Goal: Task Accomplishment & Management: Manage account settings

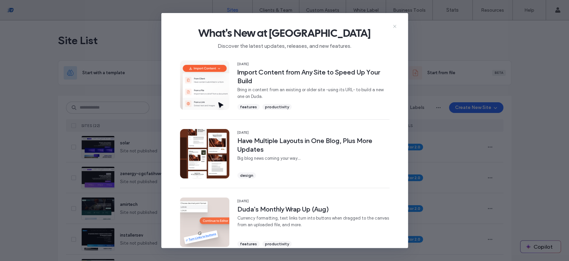
click at [395, 26] on use at bounding box center [394, 26] width 3 height 3
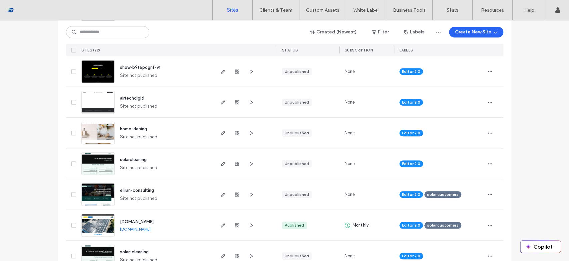
scroll to position [346, 0]
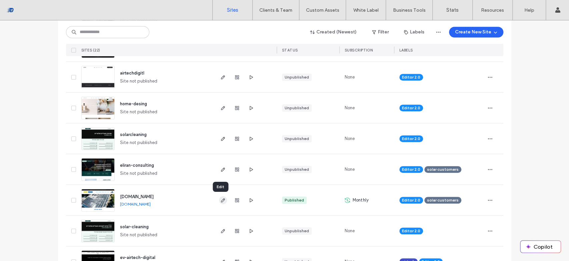
click at [221, 200] on icon "button" at bounding box center [222, 199] width 5 height 5
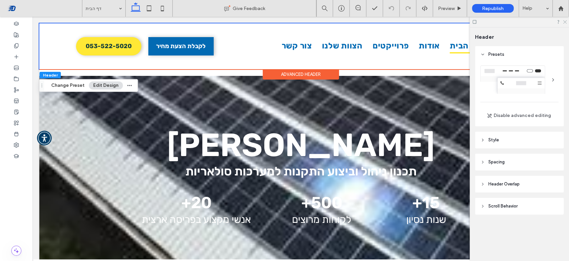
scroll to position [123, 0]
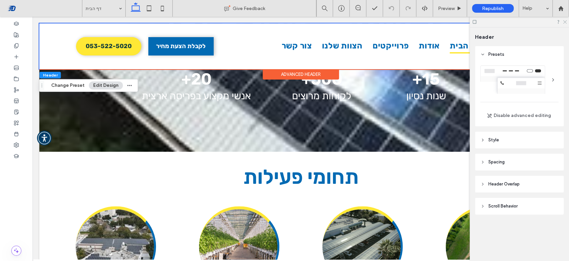
drag, startPoint x: 0, startPoint y: 0, endPoint x: 563, endPoint y: 20, distance: 563.0
click at [563, 20] on div at bounding box center [519, 22] width 99 height 10
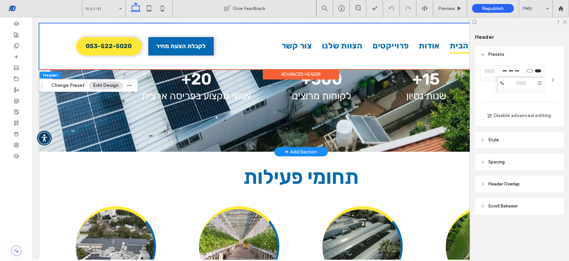
click at [445, 105] on div "15+ שנות נסיון" at bounding box center [426, 87] width 92 height 64
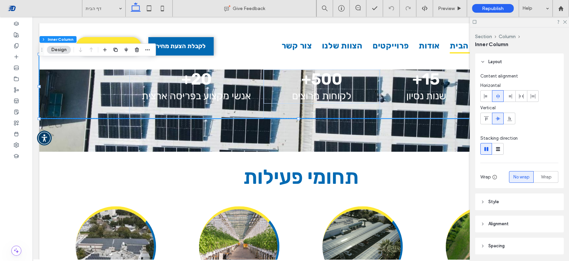
type input "**"
click at [564, 22] on icon at bounding box center [565, 21] width 4 height 4
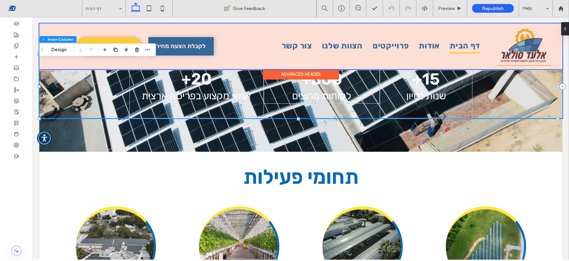
click at [512, 52] on div at bounding box center [300, 46] width 523 height 46
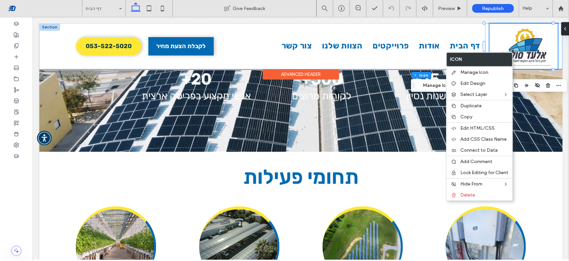
click at [513, 47] on image at bounding box center [524, 46] width 68 height 46
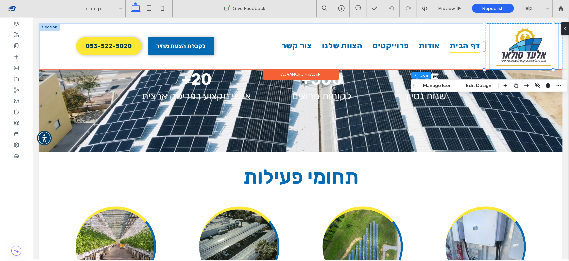
click at [513, 47] on image at bounding box center [524, 46] width 68 height 46
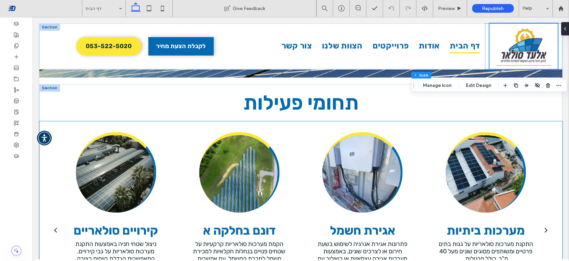
scroll to position [222, 0]
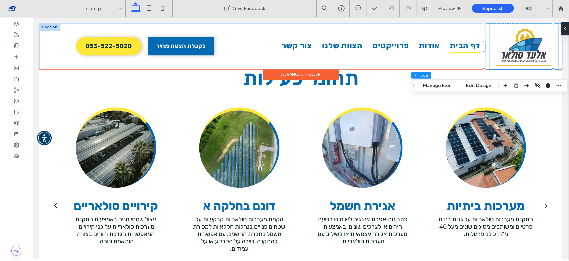
click at [512, 42] on image at bounding box center [524, 46] width 68 height 46
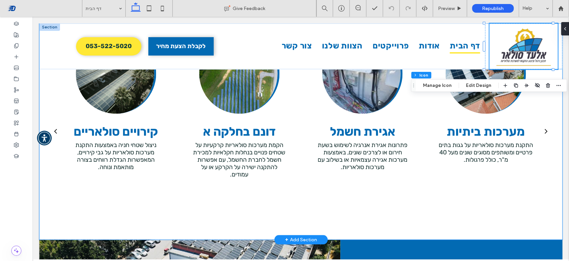
scroll to position [321, 0]
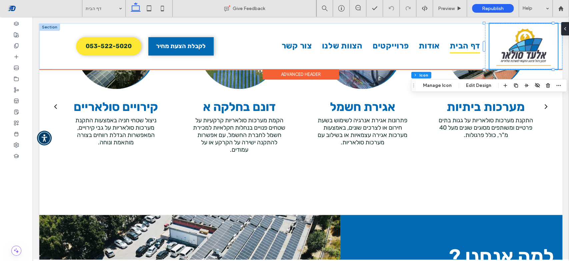
click at [519, 50] on image at bounding box center [524, 46] width 68 height 46
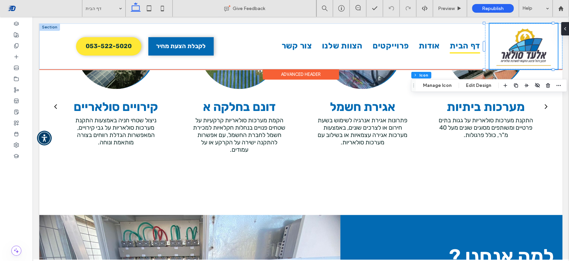
click at [519, 50] on image at bounding box center [524, 46] width 68 height 46
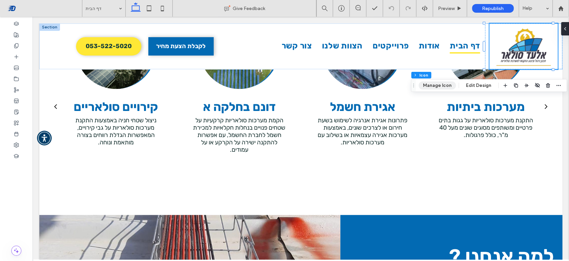
click at [448, 83] on button "Manage Icon" at bounding box center [437, 85] width 37 height 8
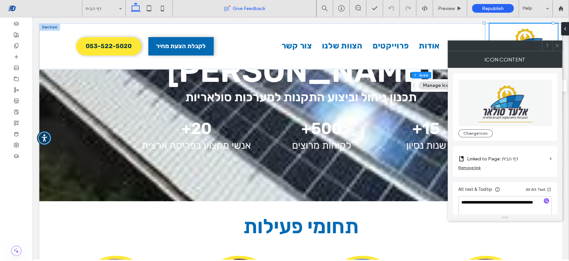
scroll to position [6, 0]
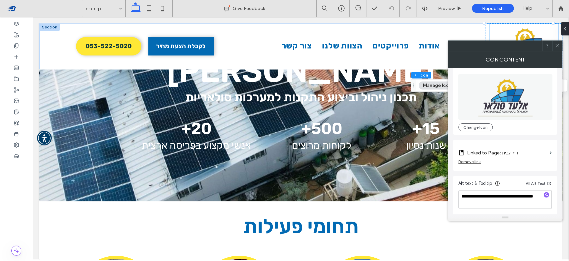
click at [12, 8] on span at bounding box center [43, 8] width 77 height 13
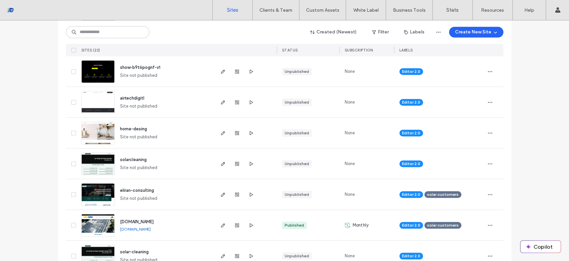
scroll to position [346, 0]
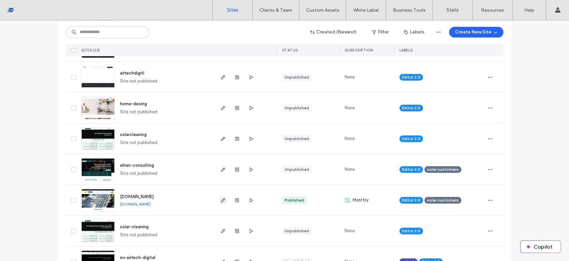
click at [220, 201] on icon "button" at bounding box center [222, 199] width 5 height 5
